Goal: Find contact information: Find contact information

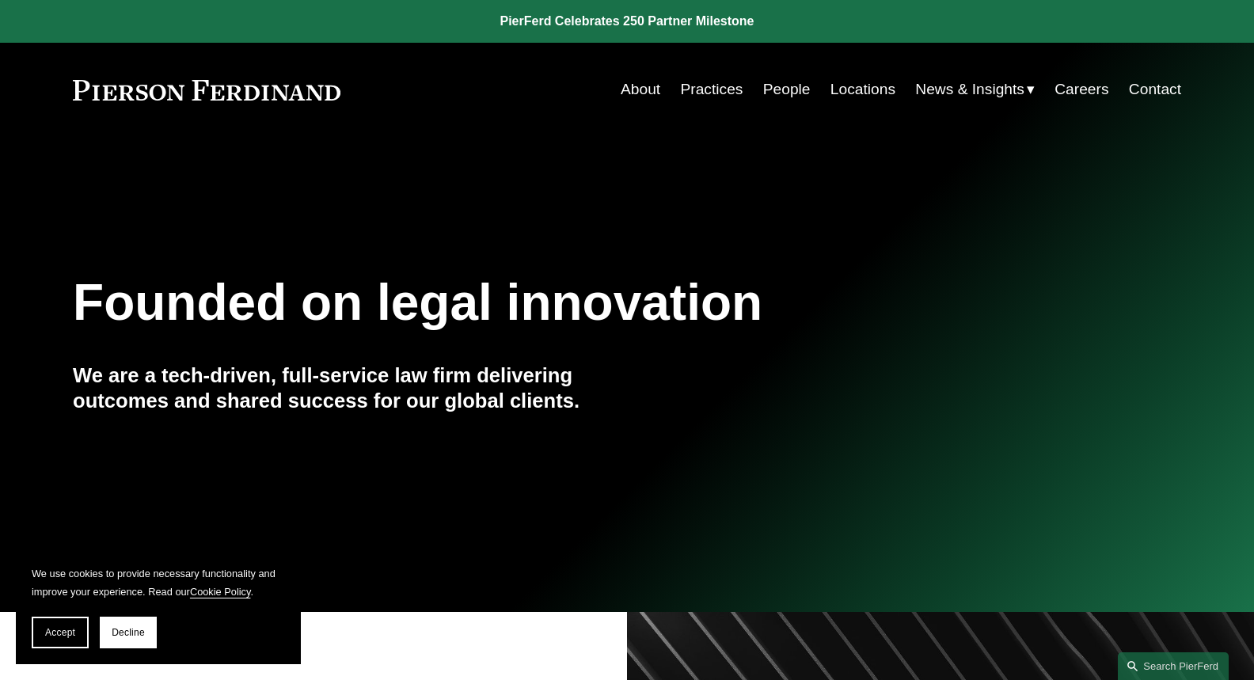
click at [874, 94] on link "Locations" at bounding box center [863, 89] width 65 height 30
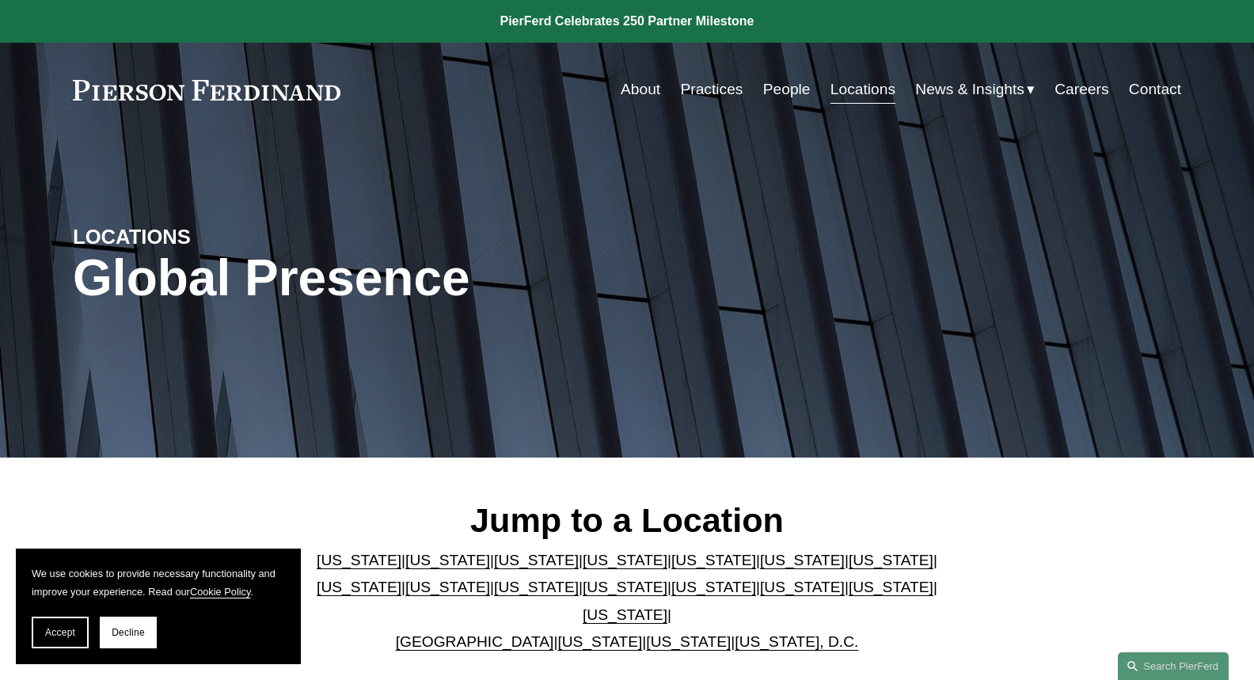
click at [417, 568] on link "[US_STATE]" at bounding box center [447, 560] width 85 height 17
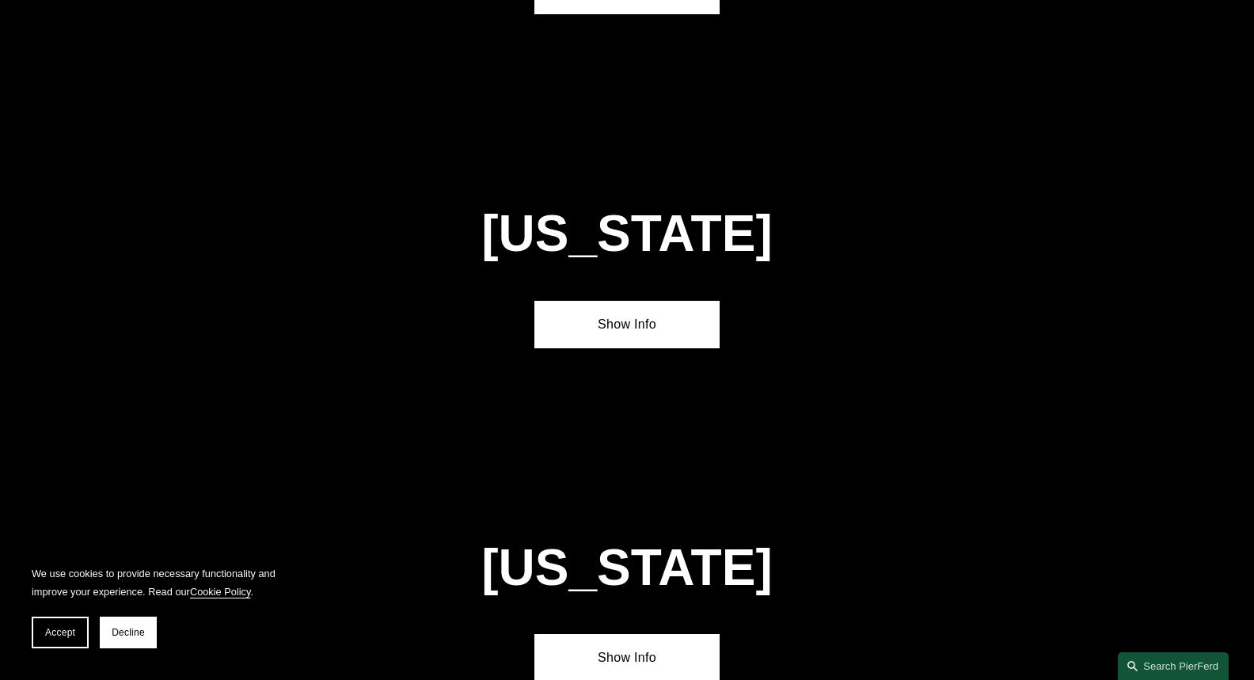
scroll to position [1257, 0]
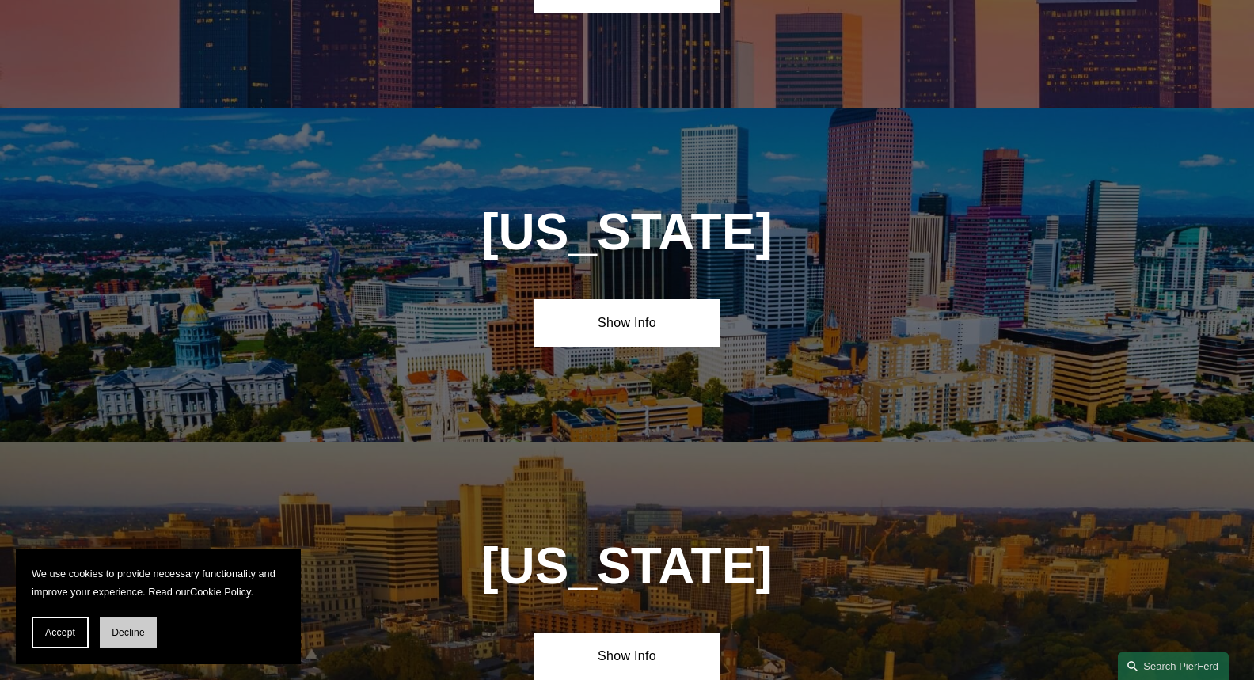
click at [140, 633] on span "Decline" at bounding box center [128, 632] width 33 height 11
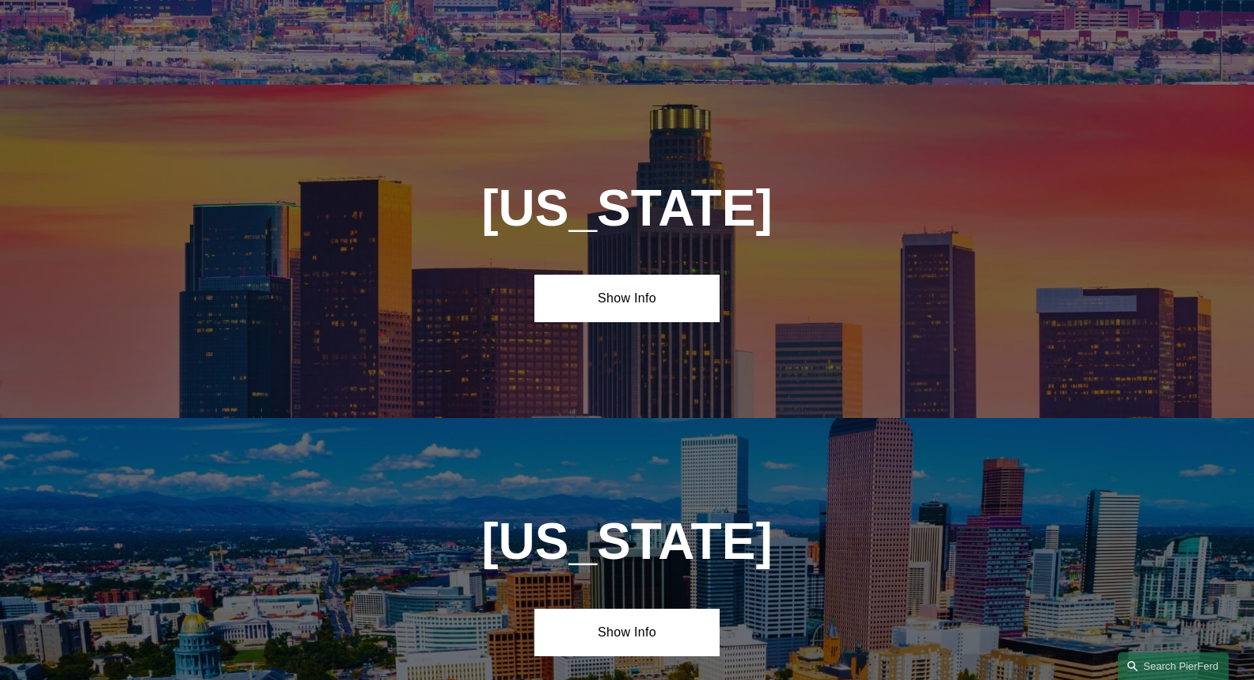
scroll to position [940, 0]
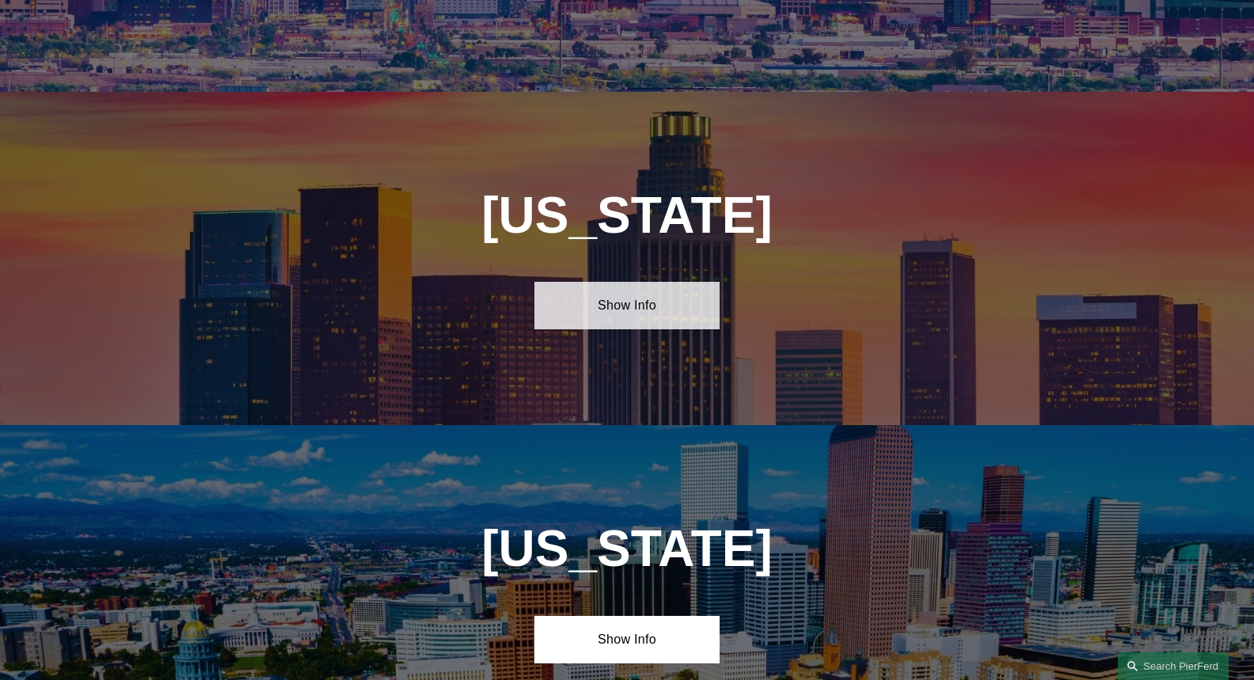
click at [631, 292] on link "Show Info" at bounding box center [626, 306] width 184 height 48
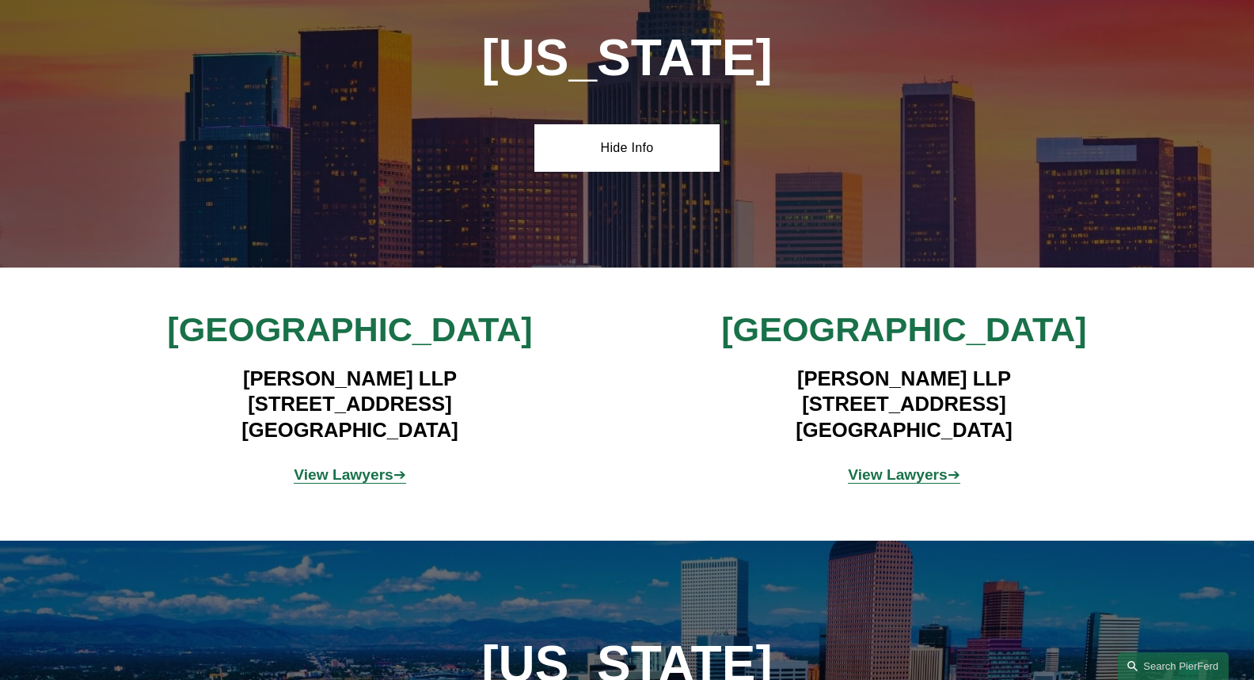
scroll to position [1098, 0]
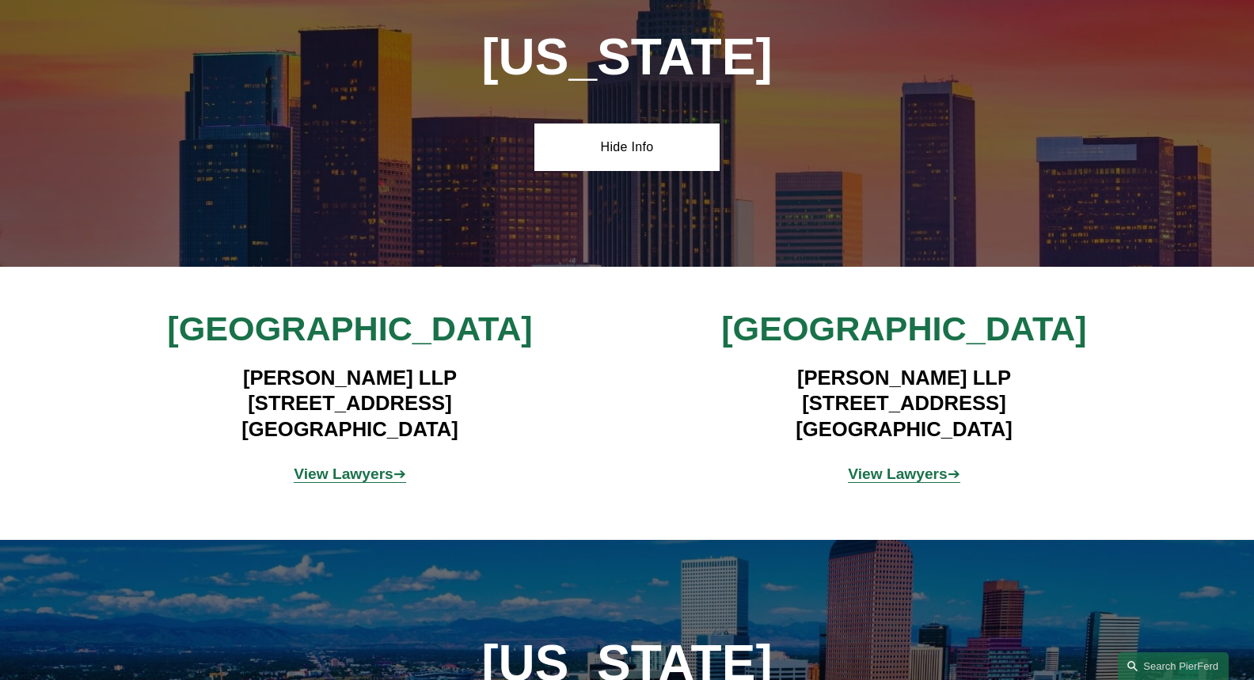
click at [379, 466] on strong "View Lawyers" at bounding box center [344, 474] width 100 height 17
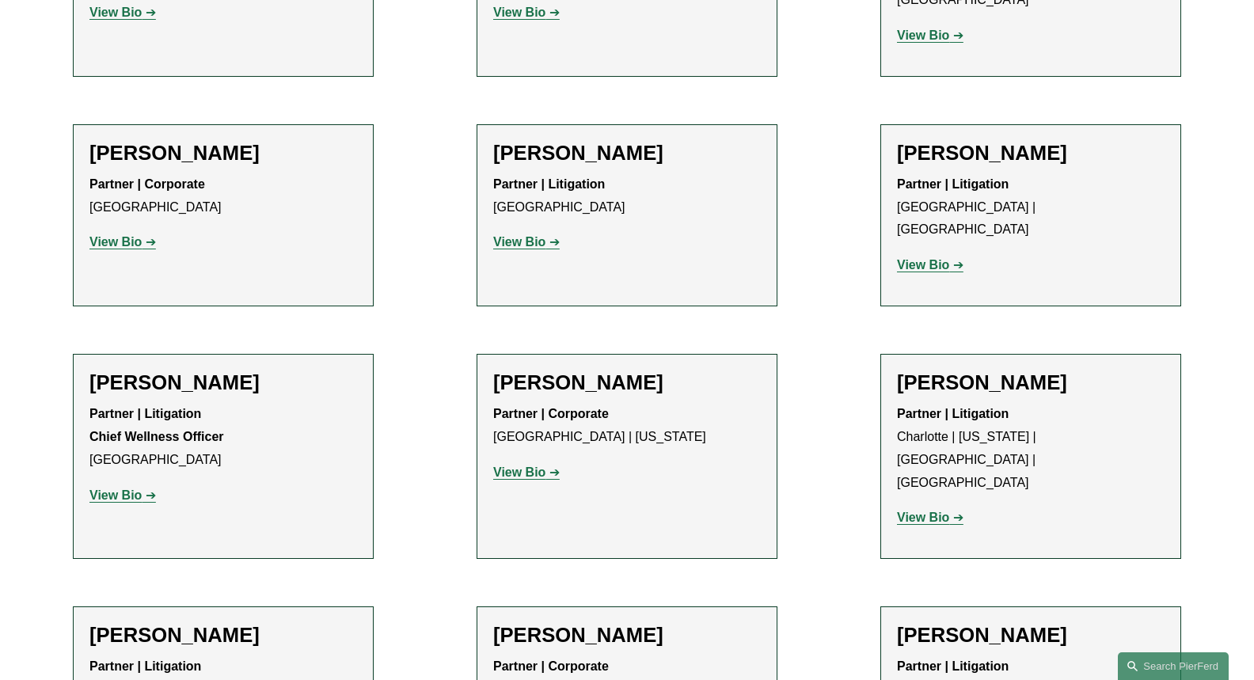
scroll to position [1267, 0]
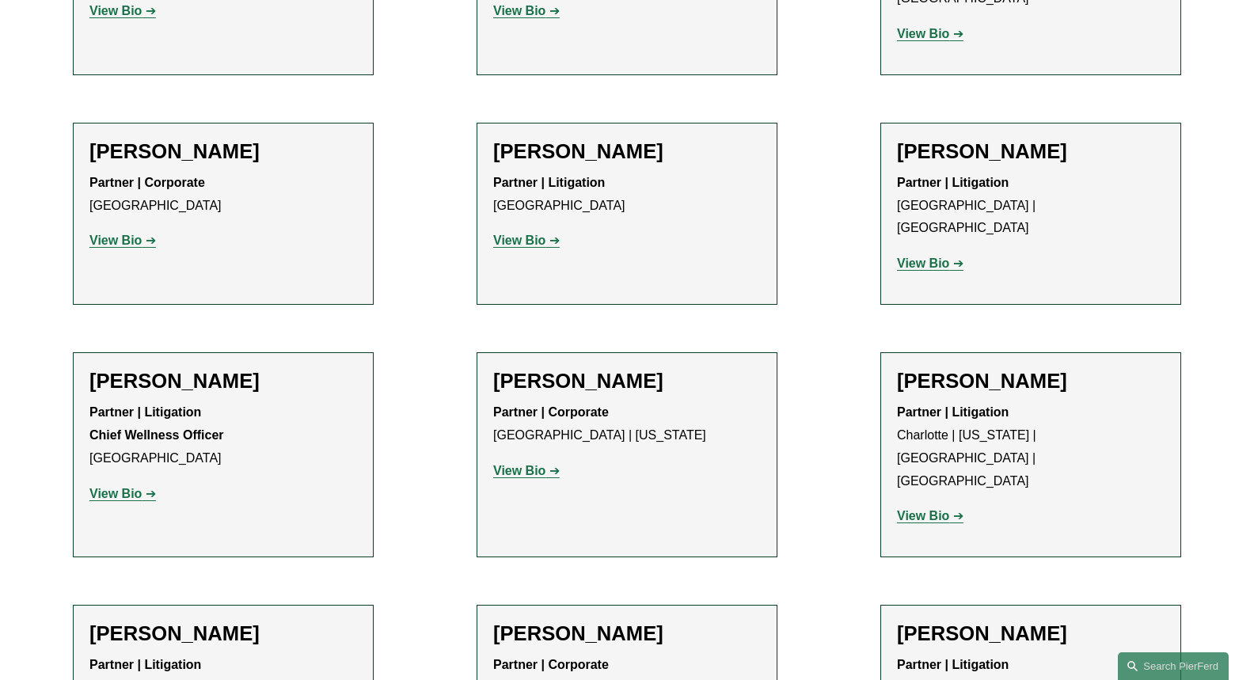
click at [543, 464] on strong "View Bio" at bounding box center [519, 470] width 52 height 13
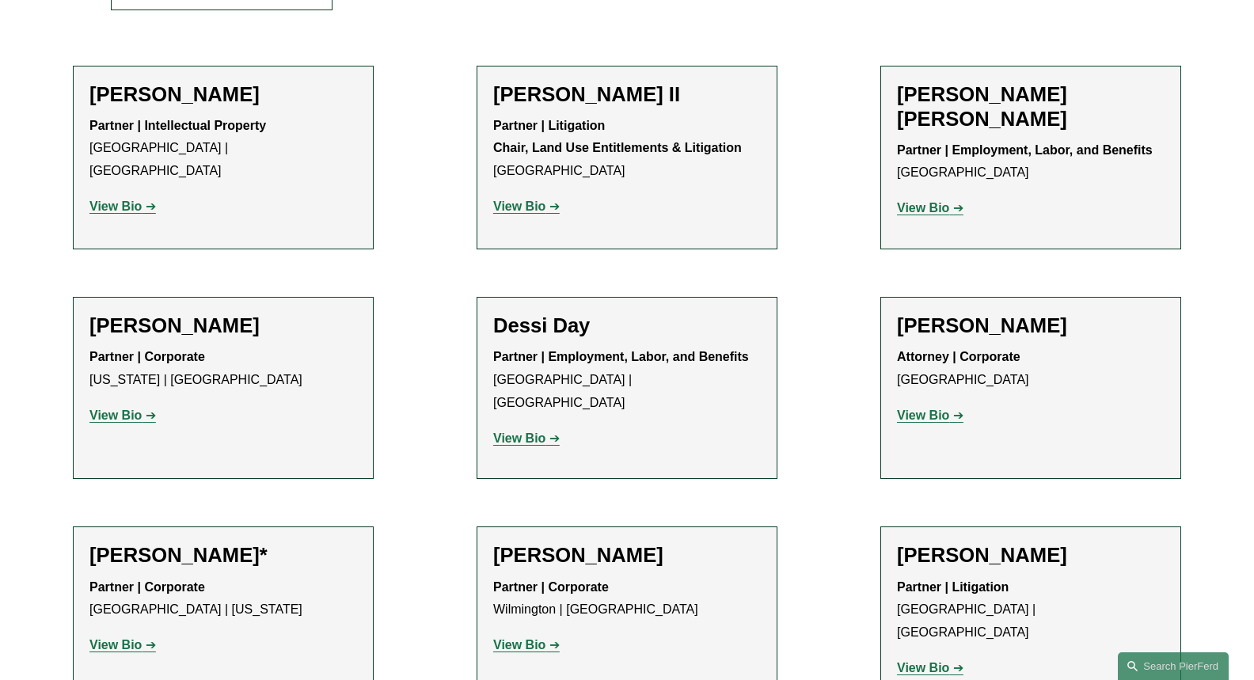
scroll to position [158, 0]
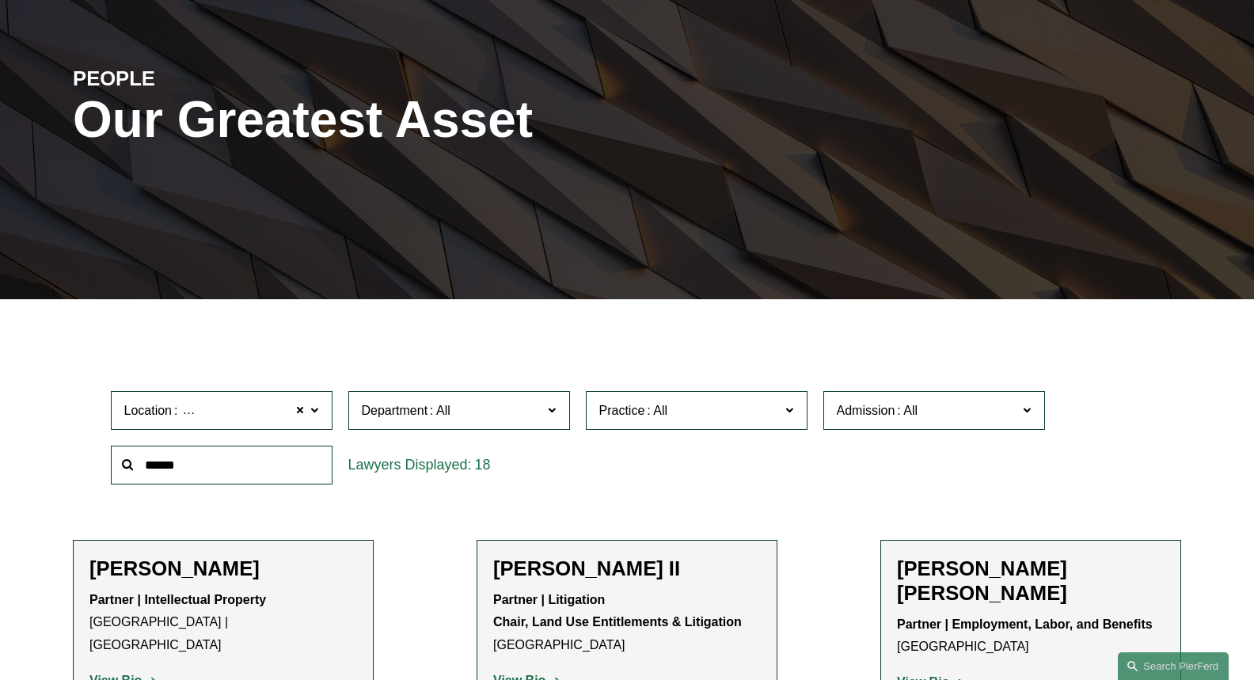
click at [230, 416] on span "[GEOGRAPHIC_DATA]" at bounding box center [246, 411] width 132 height 21
click at [226, 413] on span "[GEOGRAPHIC_DATA]" at bounding box center [246, 411] width 132 height 21
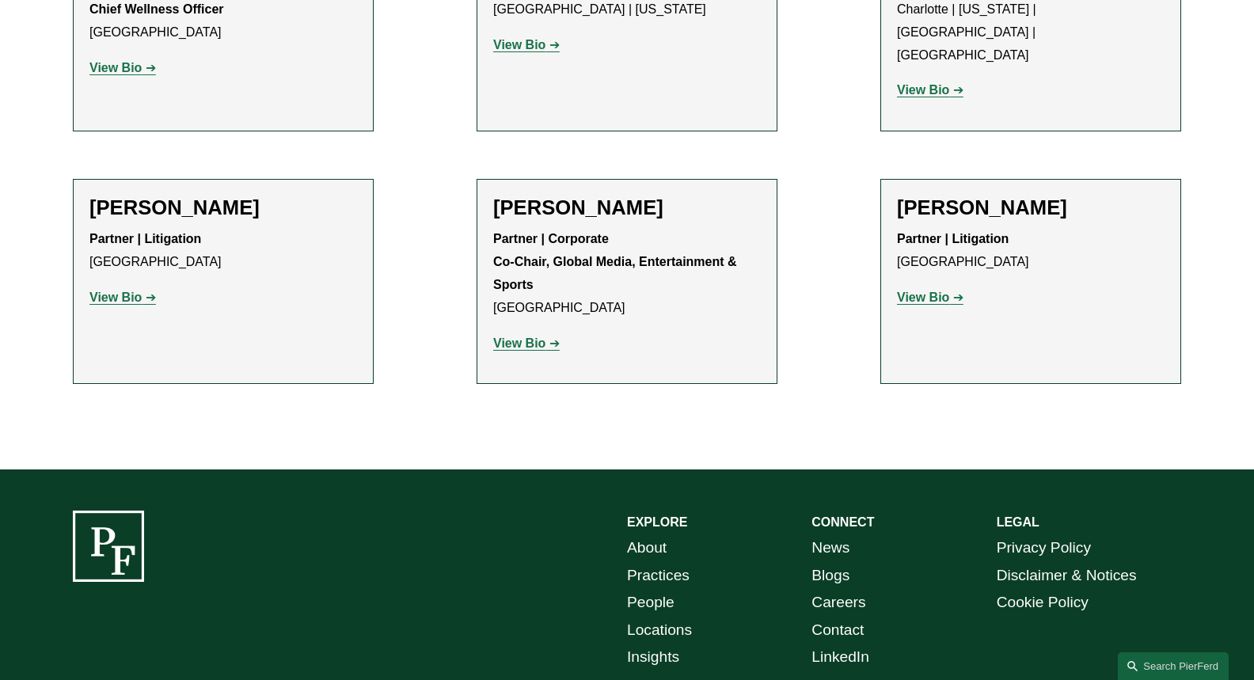
scroll to position [1657, 0]
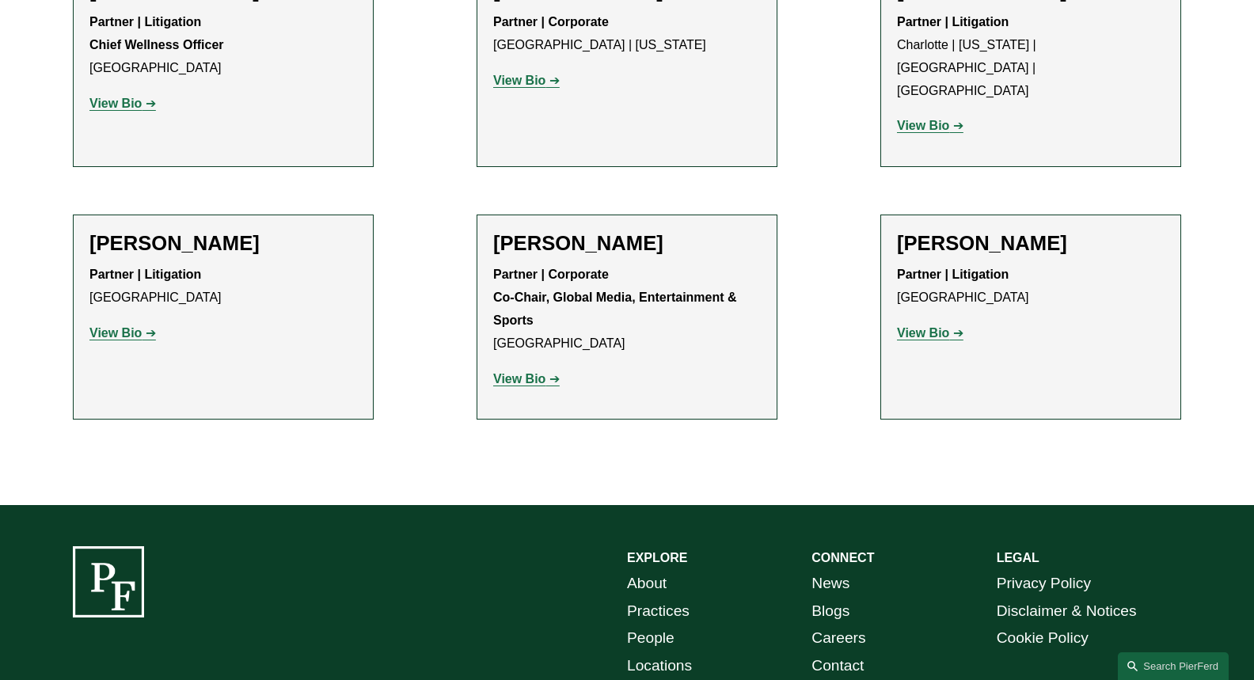
click at [675, 652] on link "Locations" at bounding box center [659, 666] width 65 height 28
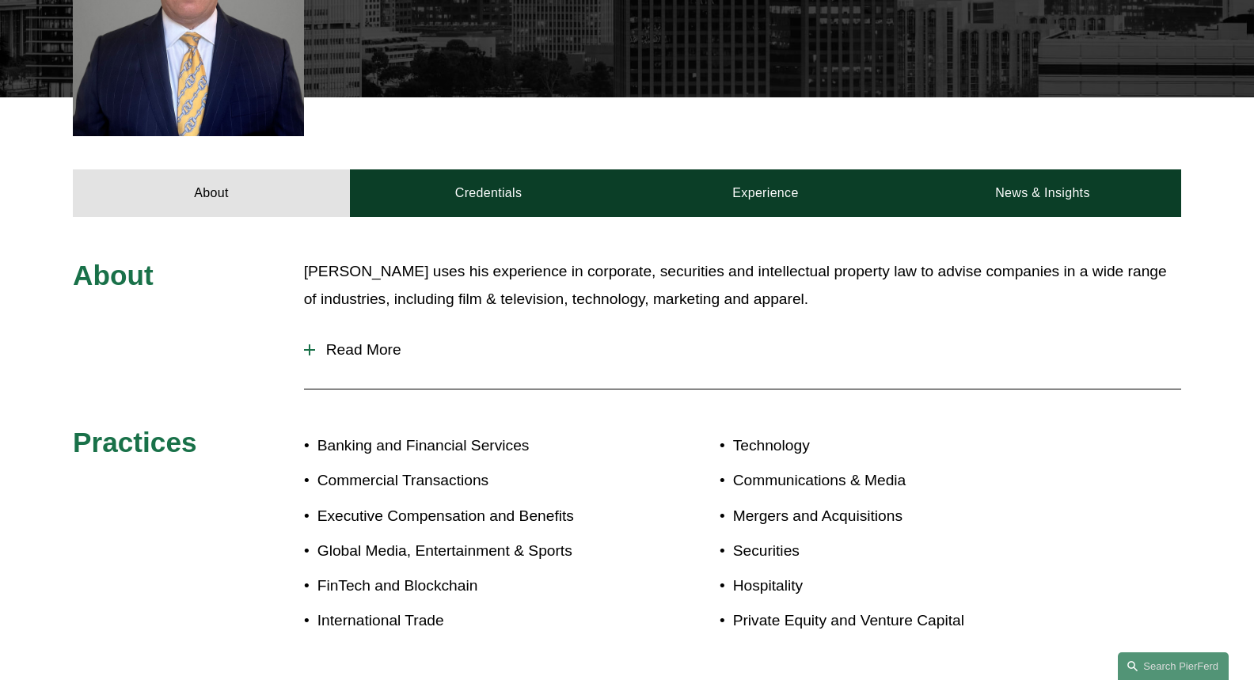
scroll to position [475, 0]
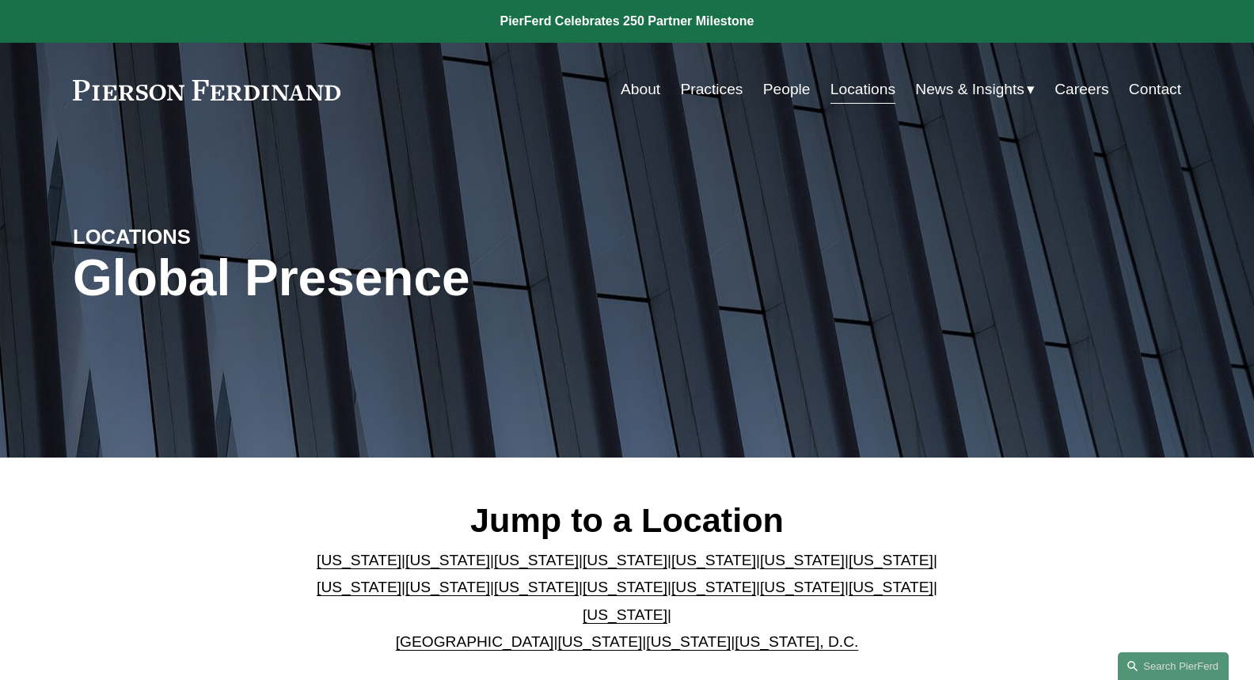
click at [405, 565] on link "[US_STATE]" at bounding box center [447, 560] width 85 height 17
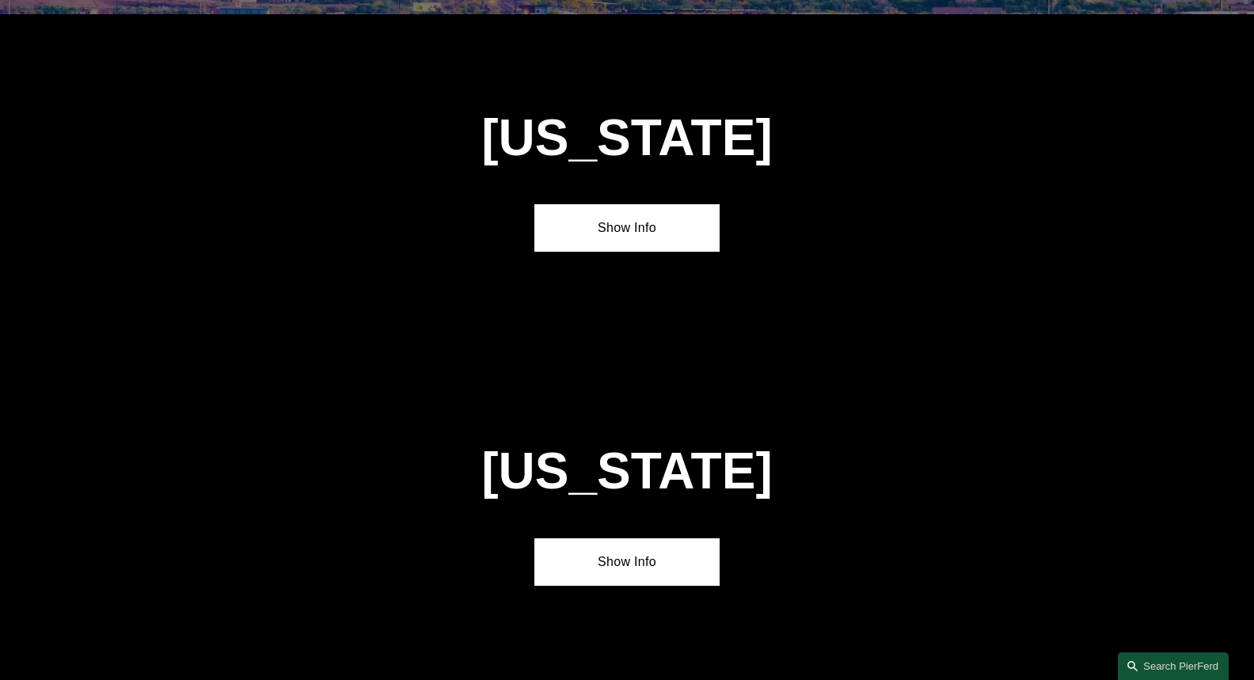
scroll to position [1019, 0]
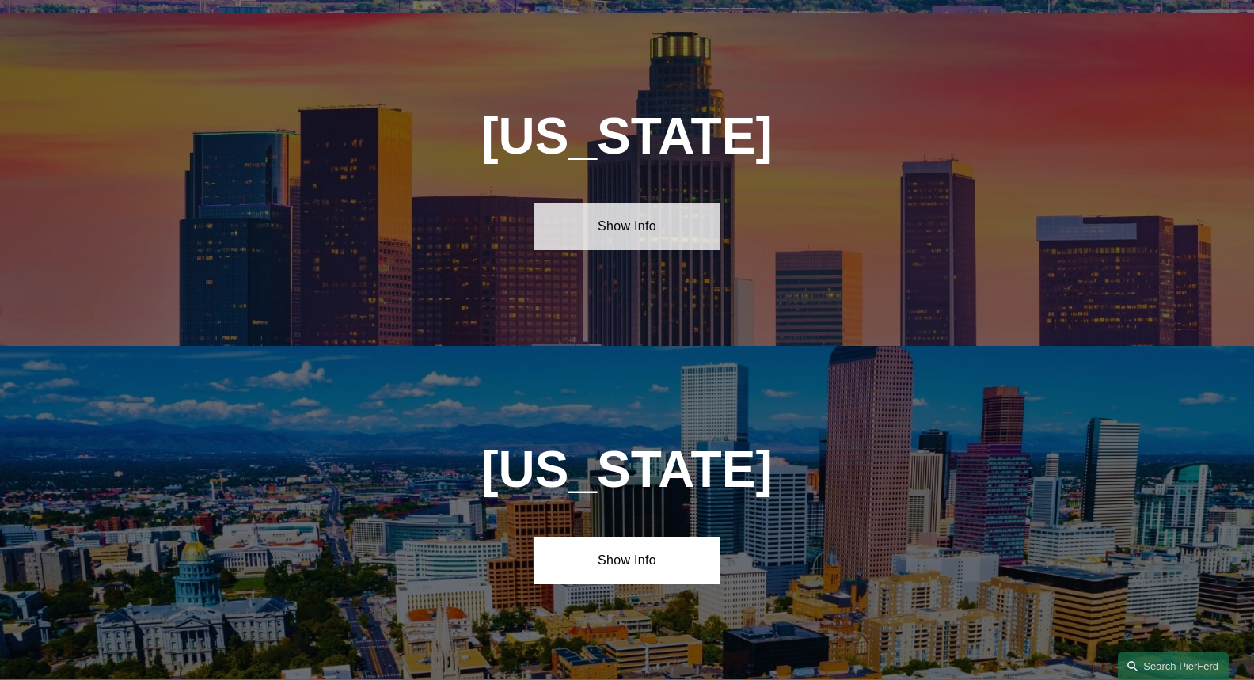
click at [629, 207] on link "Show Info" at bounding box center [626, 227] width 184 height 48
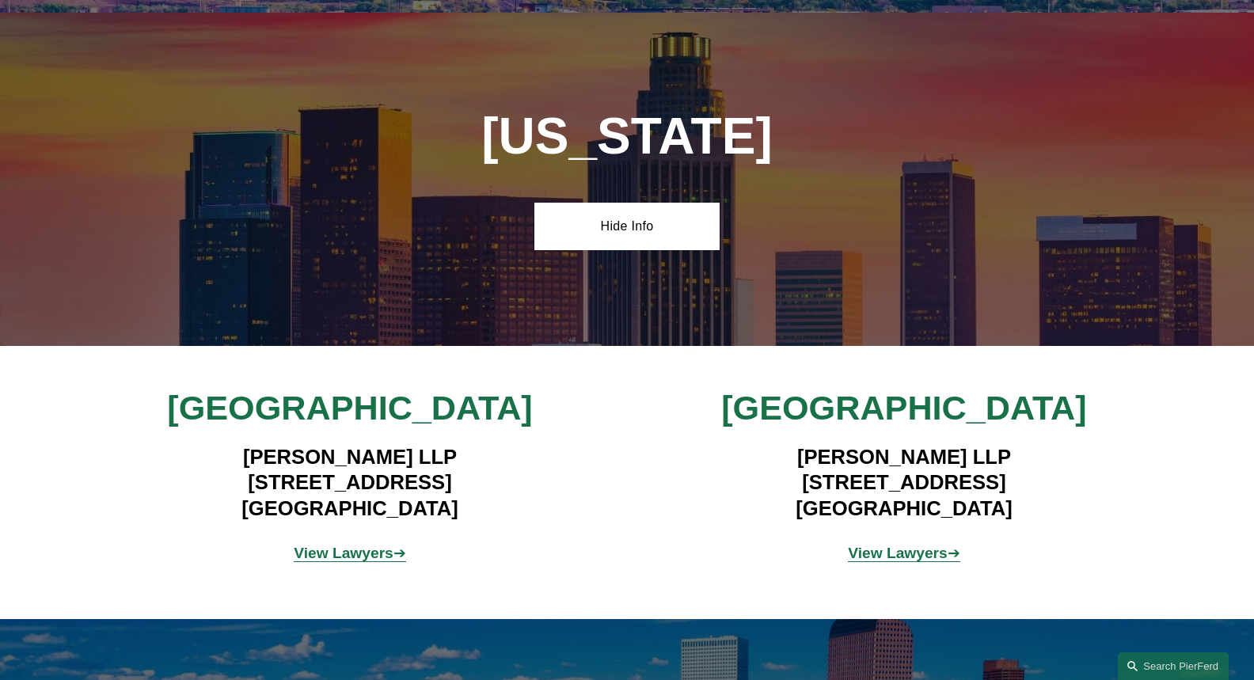
click at [382, 545] on strong "View Lawyers" at bounding box center [344, 553] width 100 height 17
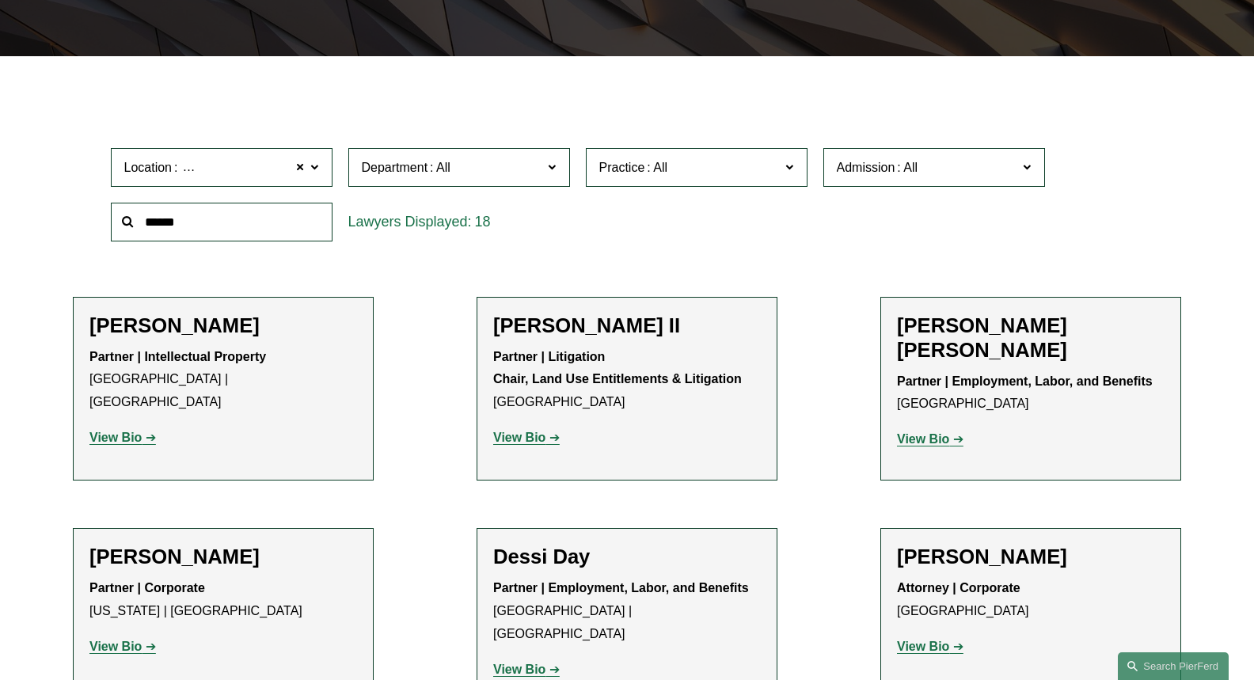
scroll to position [396, 0]
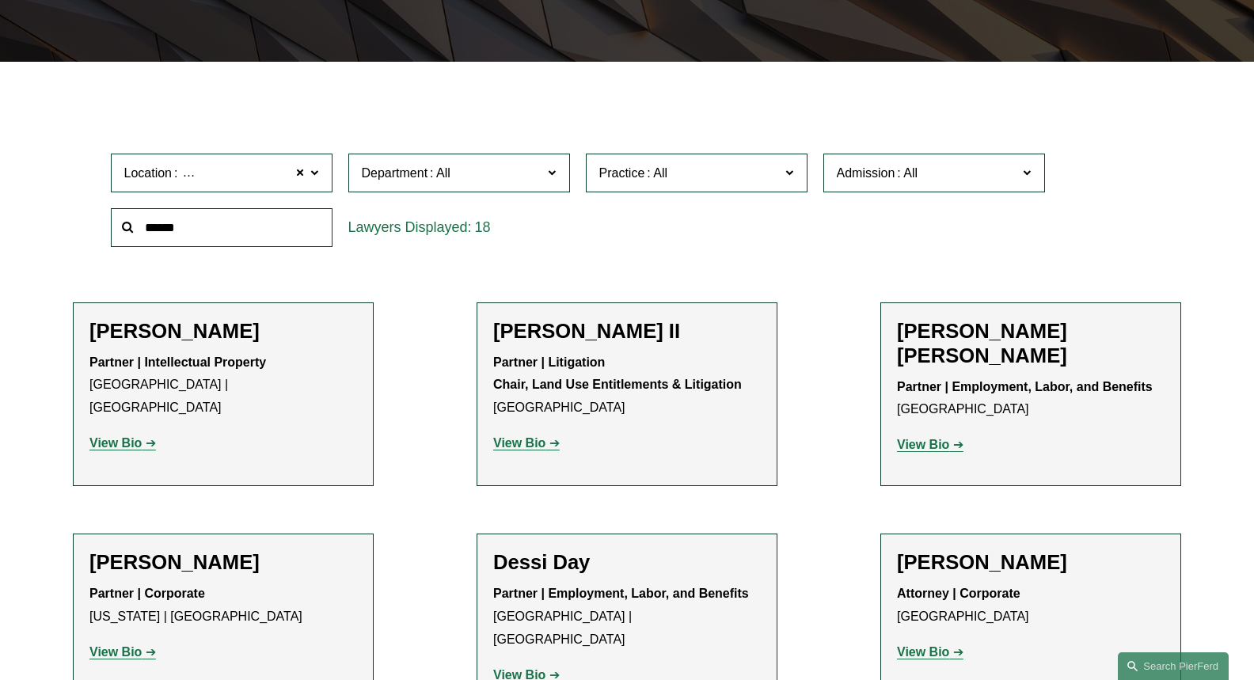
click at [233, 231] on input "text" at bounding box center [222, 227] width 222 height 39
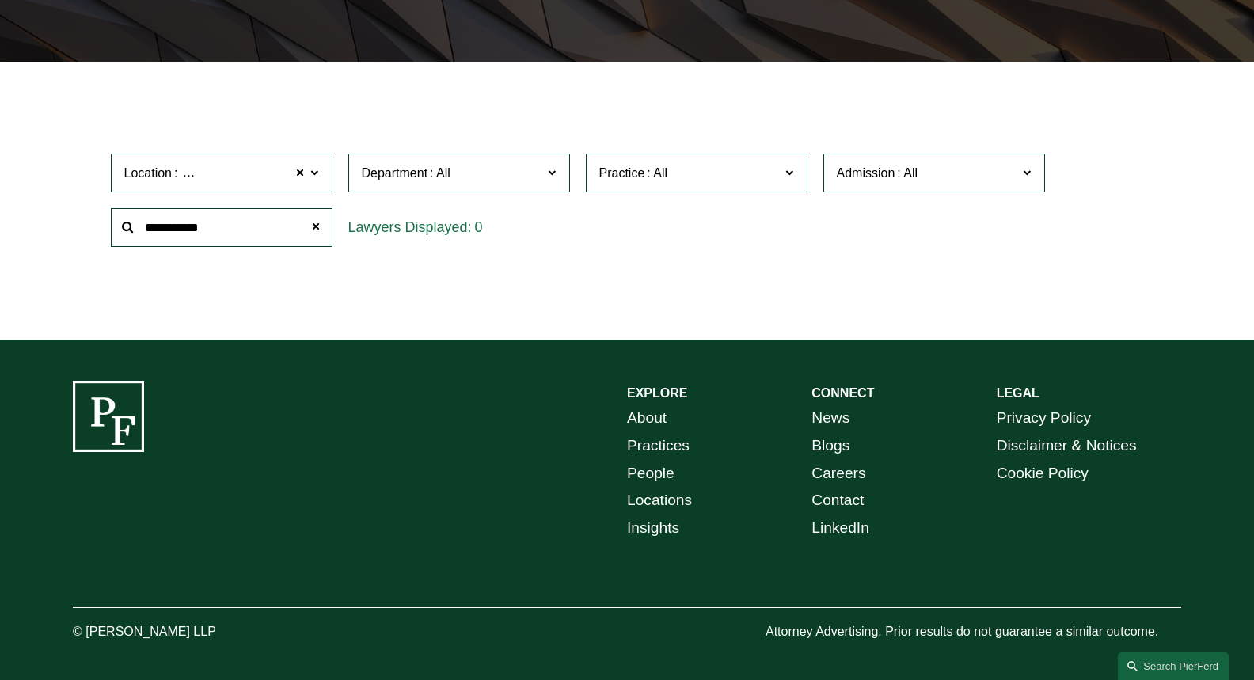
type input "**********"
click at [855, 495] on link "Contact" at bounding box center [838, 501] width 52 height 28
